Goal: Task Accomplishment & Management: Complete application form

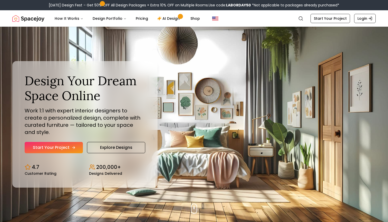
click at [70, 145] on link "Start Your Project" at bounding box center [54, 147] width 58 height 11
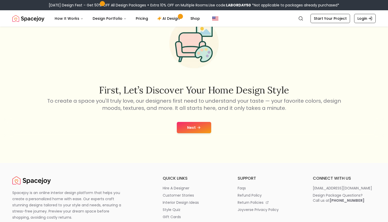
scroll to position [41, 0]
click at [199, 125] on button "Next" at bounding box center [194, 127] width 34 height 11
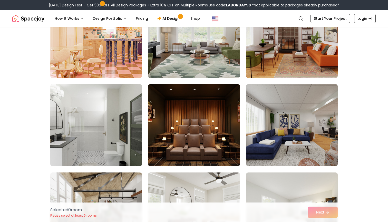
scroll to position [870, 0]
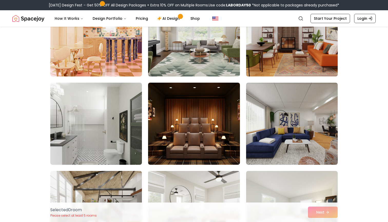
click at [322, 53] on img at bounding box center [292, 35] width 96 height 86
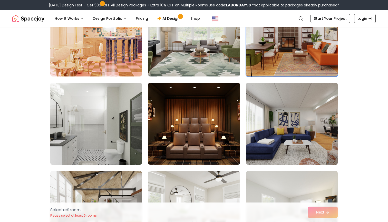
click at [285, 147] on img at bounding box center [292, 124] width 96 height 86
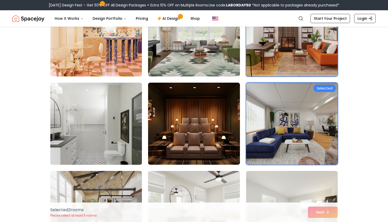
click at [112, 126] on img at bounding box center [96, 124] width 96 height 86
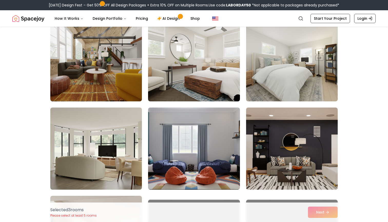
scroll to position [1027, 0]
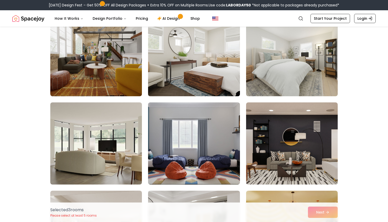
click at [212, 69] on img at bounding box center [194, 55] width 96 height 86
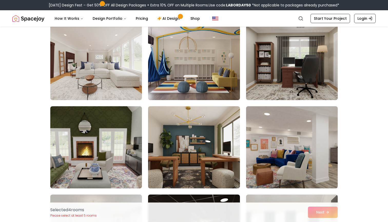
scroll to position [1711, 0]
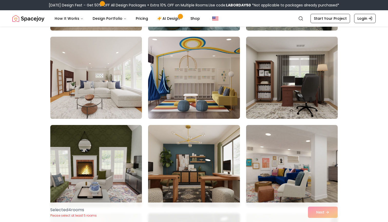
click at [125, 99] on img at bounding box center [96, 78] width 96 height 86
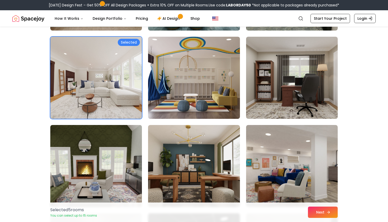
click at [315, 212] on button "Next" at bounding box center [323, 212] width 30 height 11
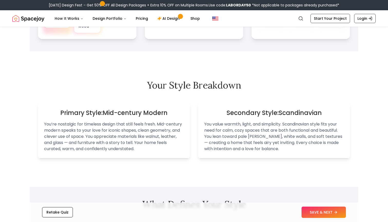
scroll to position [290, 0]
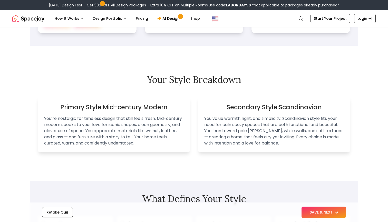
click at [321, 211] on button "SAVE & NEXT" at bounding box center [324, 212] width 44 height 11
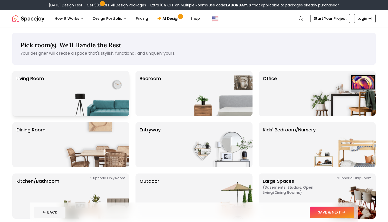
click at [110, 86] on img at bounding box center [97, 93] width 66 height 45
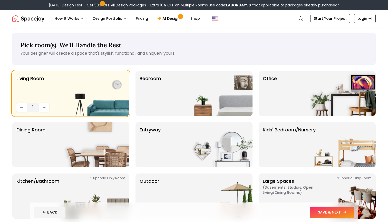
click at [332, 214] on button "SAVE & NEXT" at bounding box center [332, 212] width 44 height 11
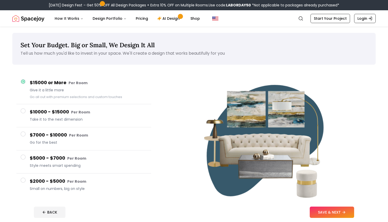
click at [81, 181] on small "Per Room" at bounding box center [76, 181] width 19 height 5
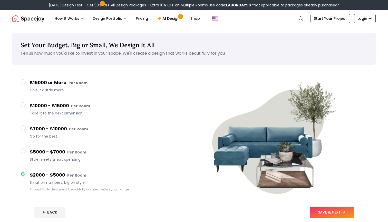
click at [87, 91] on span "Give it a little more" at bounding box center [88, 90] width 117 height 5
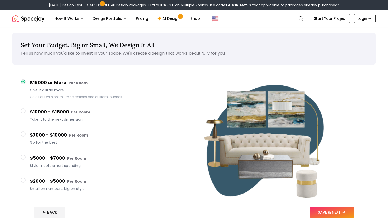
click at [80, 187] on span "Small on numbers, big on style" at bounding box center [88, 188] width 117 height 5
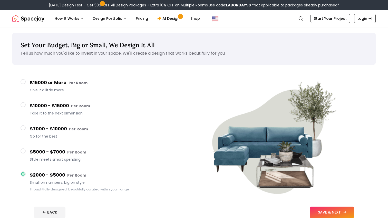
click at [328, 209] on button "SAVE & NEXT" at bounding box center [332, 212] width 44 height 11
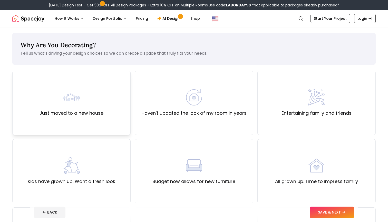
click at [107, 102] on div "Just moved to a new house" at bounding box center [71, 103] width 118 height 64
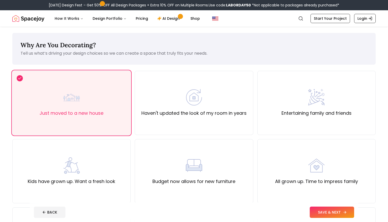
click at [335, 214] on button "SAVE & NEXT" at bounding box center [332, 212] width 44 height 11
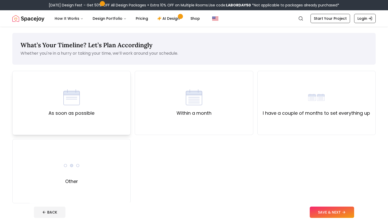
click at [115, 108] on div "As soon as possible" at bounding box center [71, 103] width 118 height 64
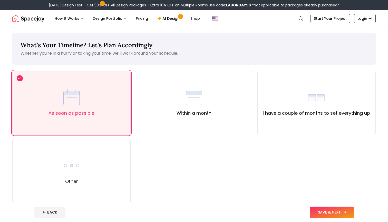
click at [342, 209] on button "SAVE & NEXT" at bounding box center [332, 212] width 44 height 11
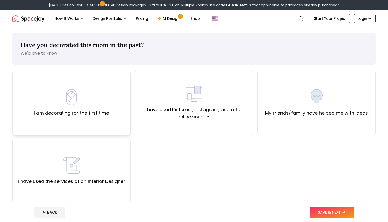
click at [97, 114] on label "I am decorating for the first time" at bounding box center [71, 113] width 75 height 7
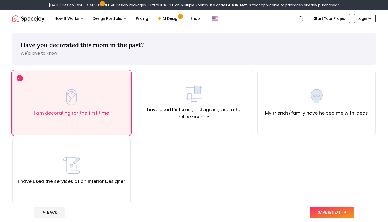
click at [332, 210] on button "SAVE & NEXT" at bounding box center [332, 212] width 44 height 11
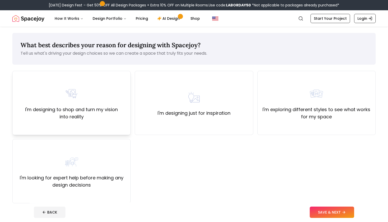
click at [121, 129] on div "I'm designing to shop and turn my vision into reality" at bounding box center [71, 103] width 118 height 64
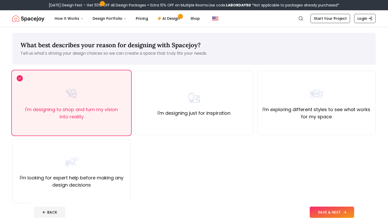
click at [338, 214] on button "SAVE & NEXT" at bounding box center [332, 212] width 44 height 11
